Goal: Information Seeking & Learning: Learn about a topic

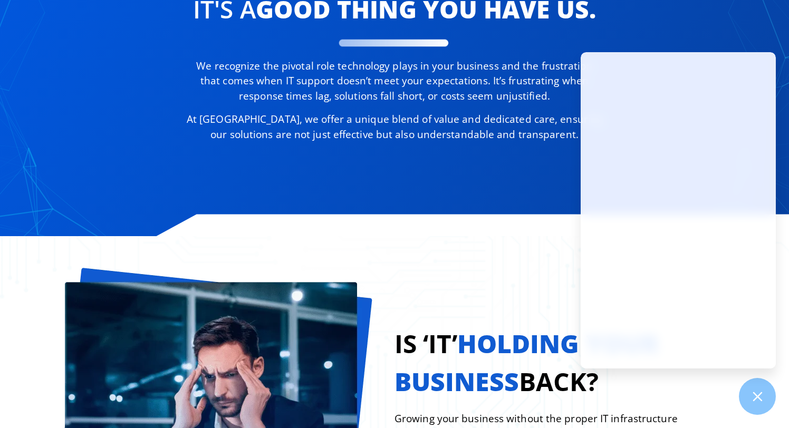
scroll to position [643, 0]
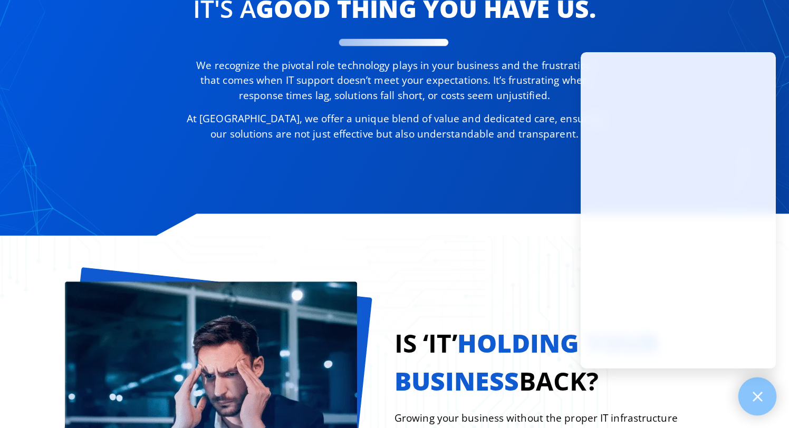
click at [751, 391] on icon at bounding box center [758, 397] width 14 height 14
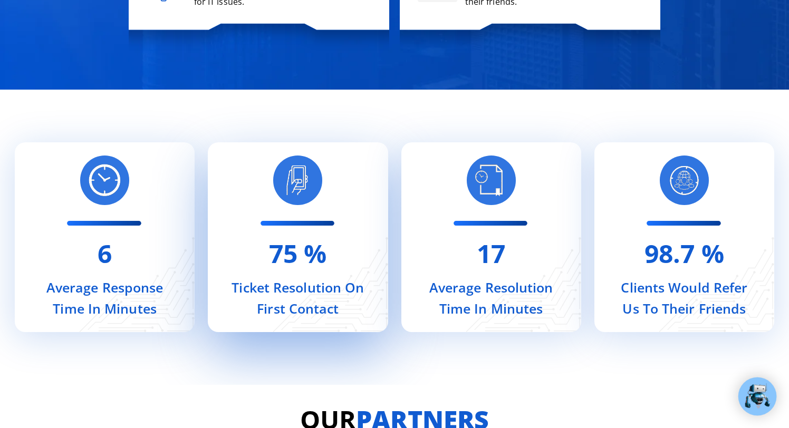
scroll to position [4134, 0]
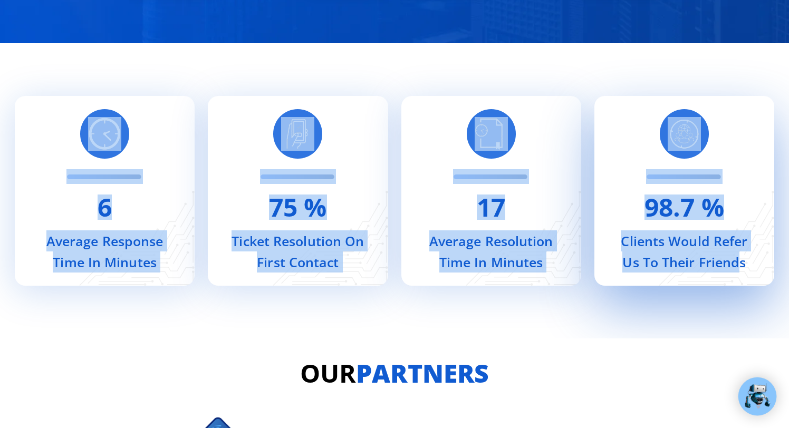
drag, startPoint x: 25, startPoint y: 207, endPoint x: 739, endPoint y: 256, distance: 715.8
click at [739, 256] on div "6 Average Response Time In Minutes 75 % Ticket Resolution On First Contact 17 A…" at bounding box center [394, 190] width 759 height 295
click at [739, 256] on h2 "Clients Would Refer Us To Their Friends" at bounding box center [685, 251] width 136 height 42
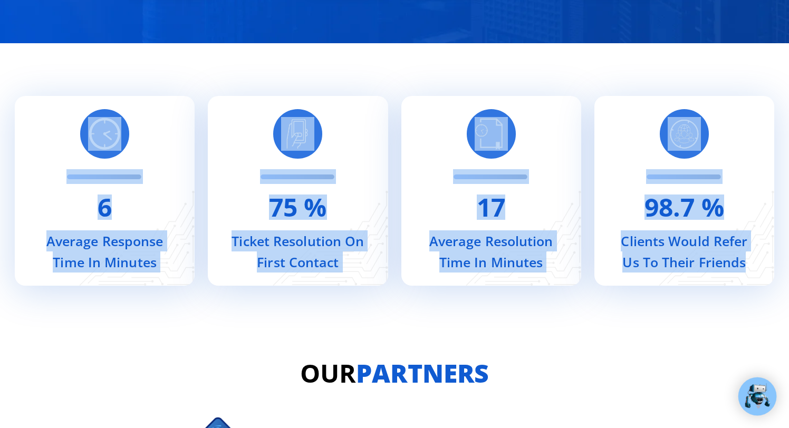
drag, startPoint x: 749, startPoint y: 261, endPoint x: 0, endPoint y: 226, distance: 750.2
click at [0, 227] on div "6 Average Response Time In Minutes 75 % Ticket Resolution On First Contact 17 A…" at bounding box center [394, 190] width 789 height 295
copy div "6 Average Response Time In Minutes 75 % Ticket Resolution On First Contact 17 A…"
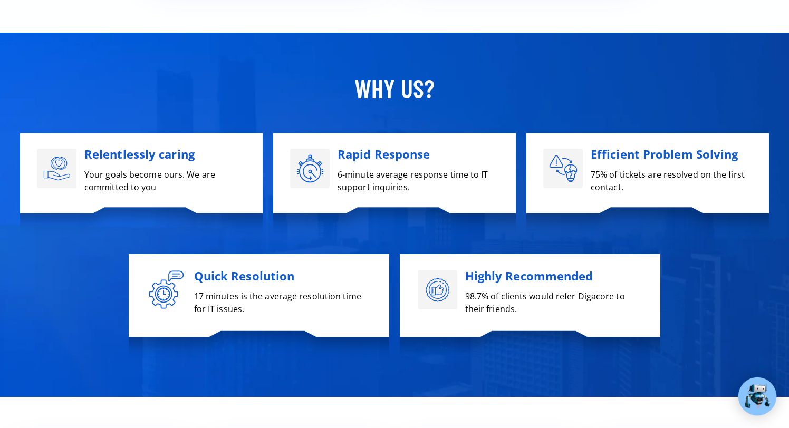
scroll to position [3773, 0]
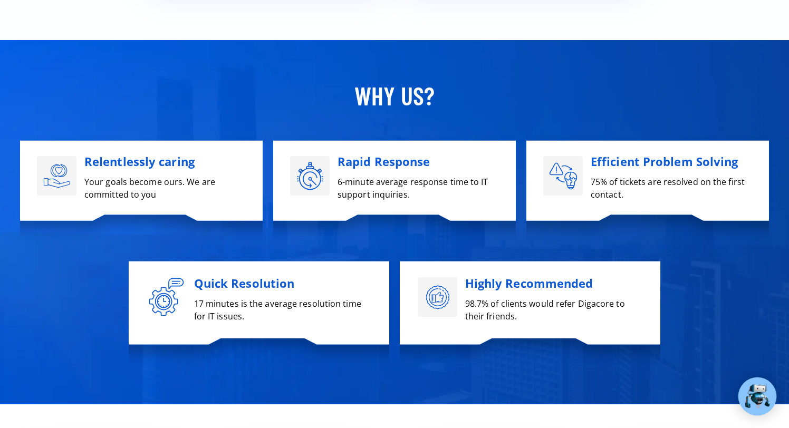
drag, startPoint x: 630, startPoint y: 334, endPoint x: 80, endPoint y: 161, distance: 576.5
click at [80, 161] on div "Why US? Relentlessly caring Your goals become ours. We are committed to you Rap…" at bounding box center [394, 222] width 759 height 365
copy div "Relentlessly caring Your goals become ours. We are committed to you Rapid Respo…"
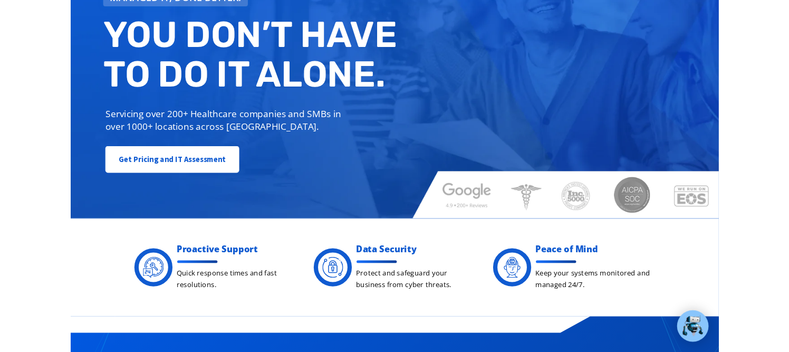
scroll to position [0, 0]
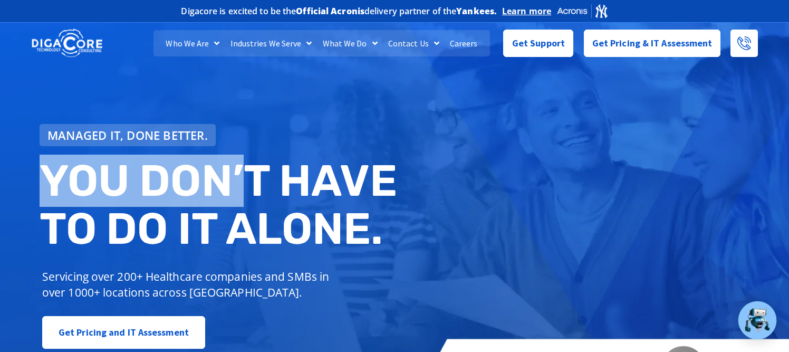
drag, startPoint x: 36, startPoint y: 159, endPoint x: 258, endPoint y: 158, distance: 222.6
click at [256, 159] on div "Managed IT, done better. You don’t have to do IT alone. Servicing over 200+ Hea…" at bounding box center [220, 237] width 373 height 236
click at [258, 158] on h2 "You don’t have to do IT alone." at bounding box center [221, 205] width 363 height 97
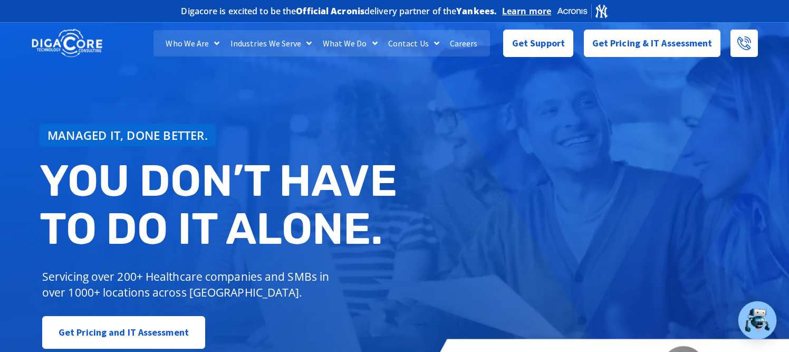
click at [130, 139] on span "Managed IT, done better." at bounding box center [127, 135] width 160 height 12
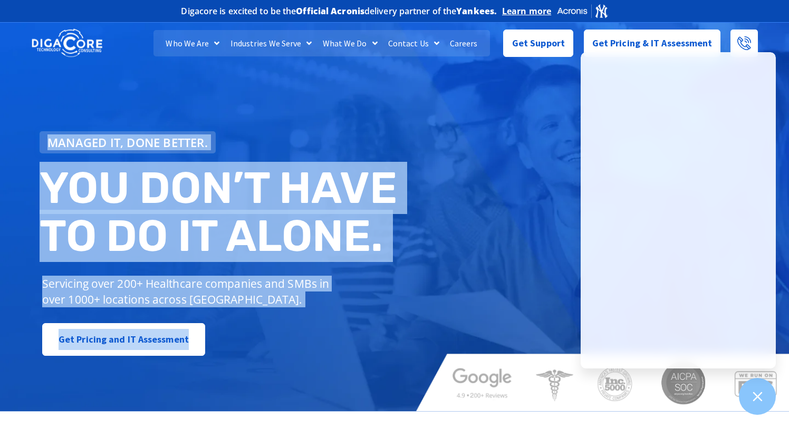
drag, startPoint x: 248, startPoint y: 338, endPoint x: 37, endPoint y: 143, distance: 287.0
click at [37, 143] on div "Managed IT, done better. You don’t have to do IT alone. Servicing over 200+ Hea…" at bounding box center [220, 244] width 373 height 236
copy div "Managed IT, done better. You don’t have to do IT alone. Servicing over 200+ Hea…"
